Goal: Task Accomplishment & Management: Manage account settings

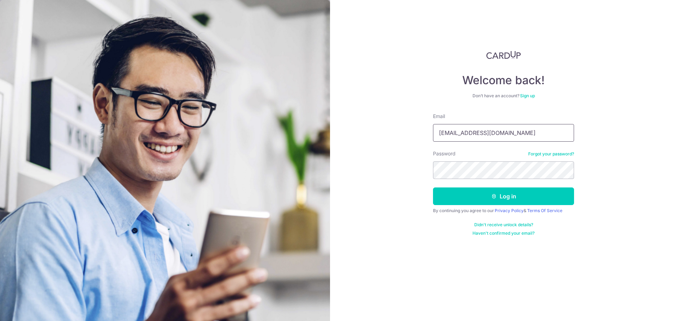
click at [476, 131] on input "[EMAIL_ADDRESS][DOMAIN_NAME]" at bounding box center [503, 133] width 141 height 18
type input "[EMAIL_ADDRESS][DOMAIN_NAME]"
click at [471, 191] on button "Log in" at bounding box center [503, 196] width 141 height 18
